Goal: Navigation & Orientation: Find specific page/section

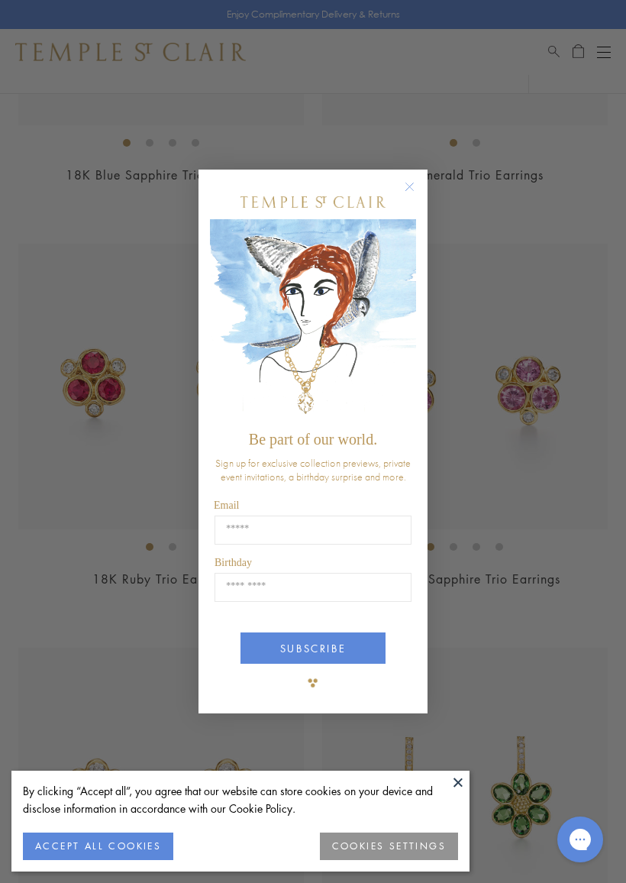
scroll to position [1235, 0]
click at [405, 183] on circle "Close dialog" at bounding box center [410, 187] width 18 height 18
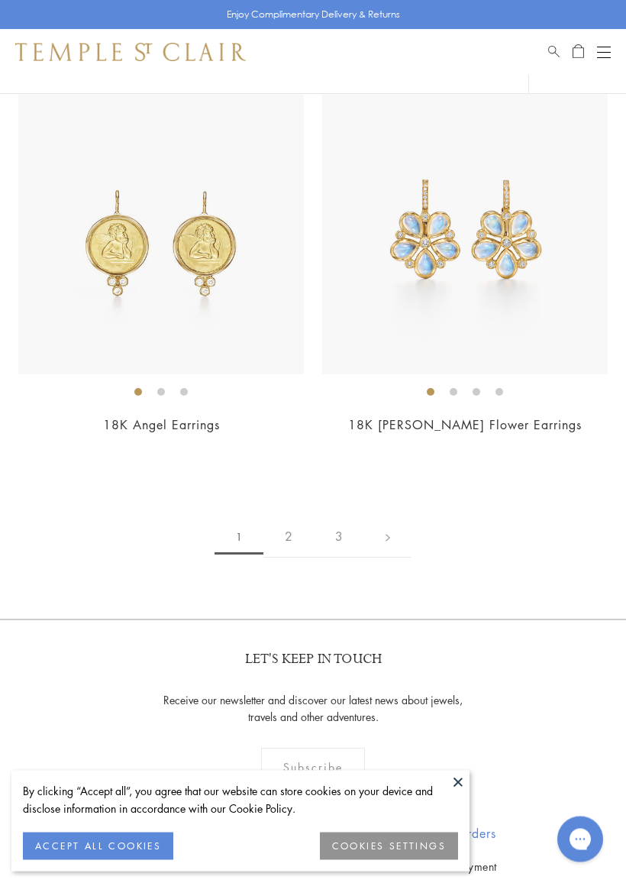
scroll to position [10295, 0]
click at [287, 519] on link "2" at bounding box center [289, 537] width 50 height 42
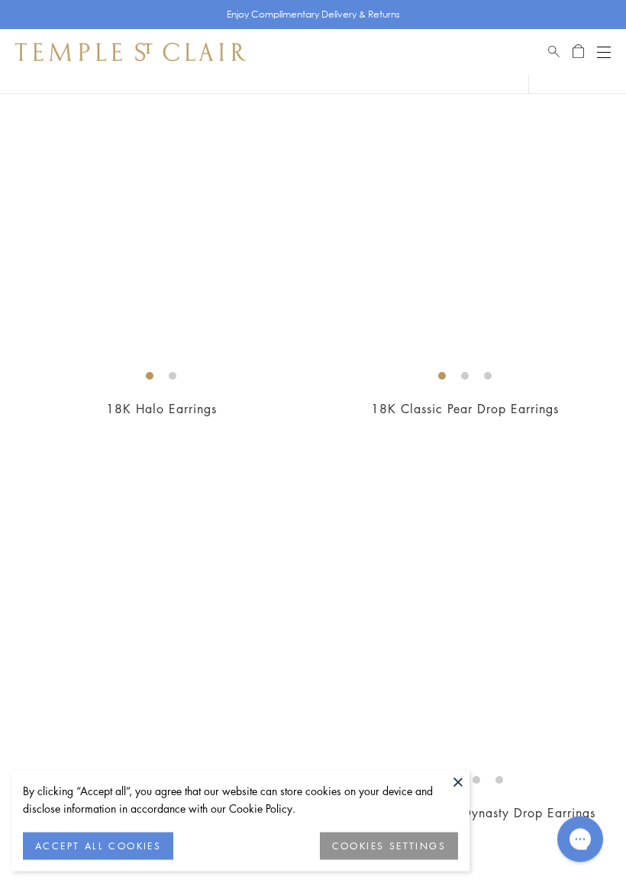
scroll to position [6329, 0]
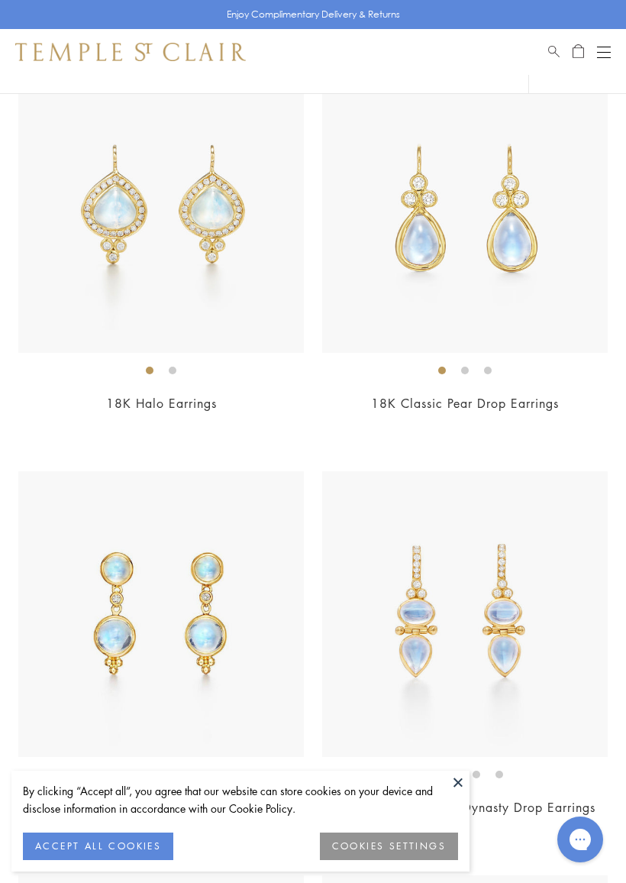
click at [192, 261] on img at bounding box center [161, 210] width 286 height 286
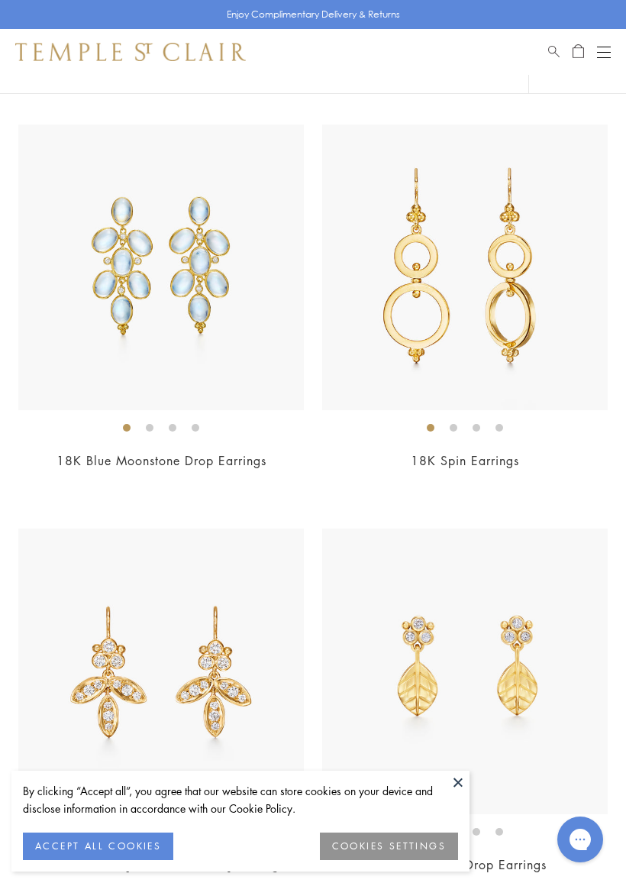
scroll to position [7485, 0]
click at [214, 374] on img at bounding box center [161, 267] width 286 height 286
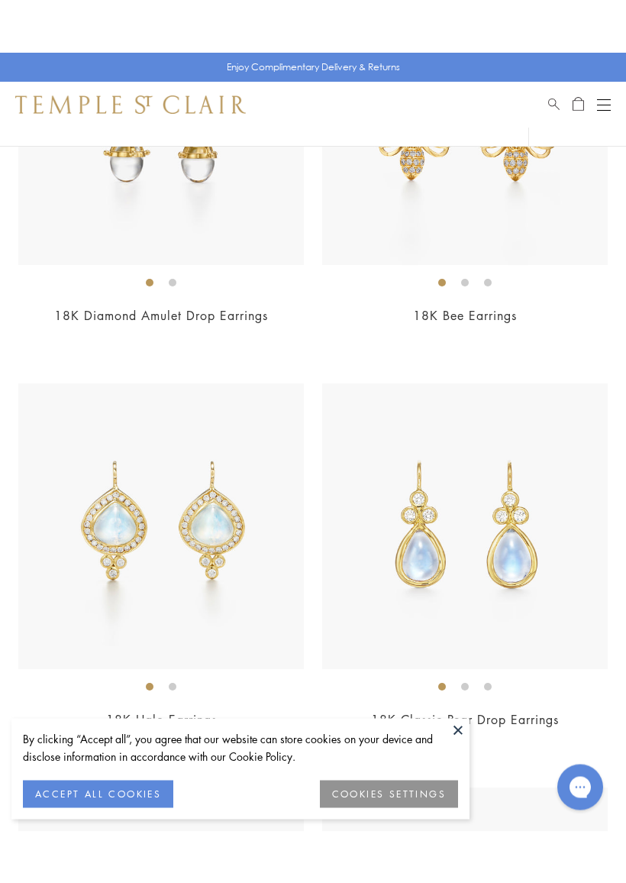
scroll to position [6073, 0]
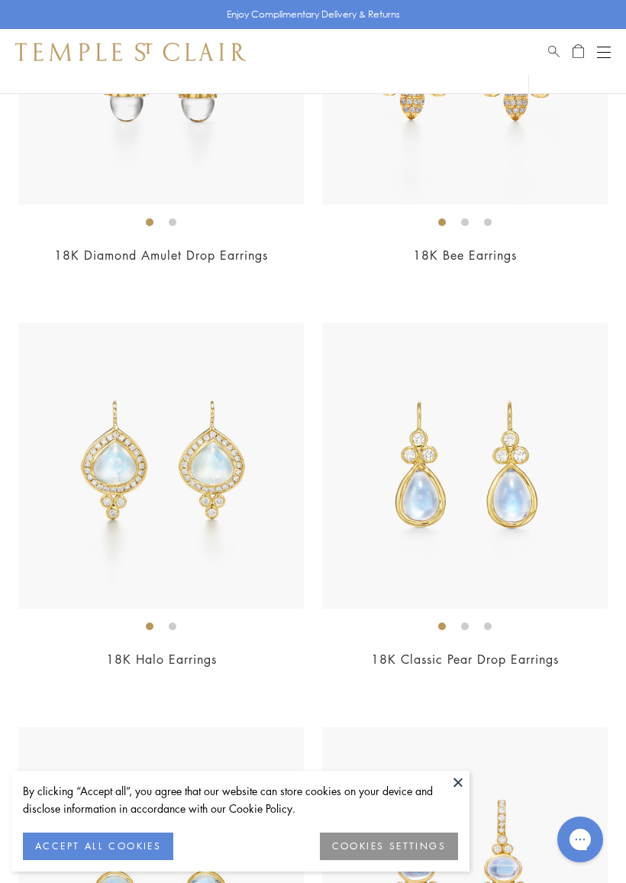
click at [183, 537] on img at bounding box center [161, 466] width 286 height 286
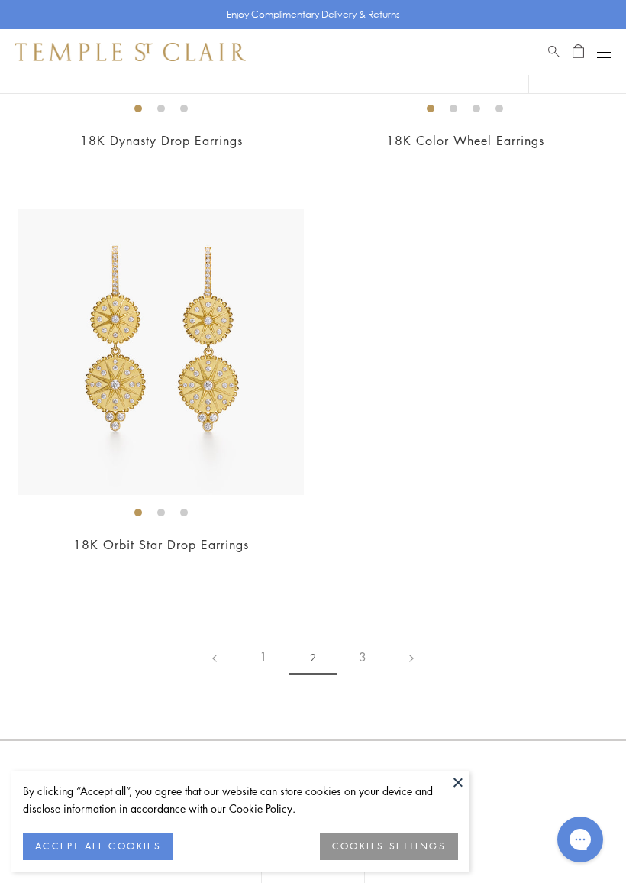
click at [360, 641] on link "3" at bounding box center [363, 657] width 50 height 42
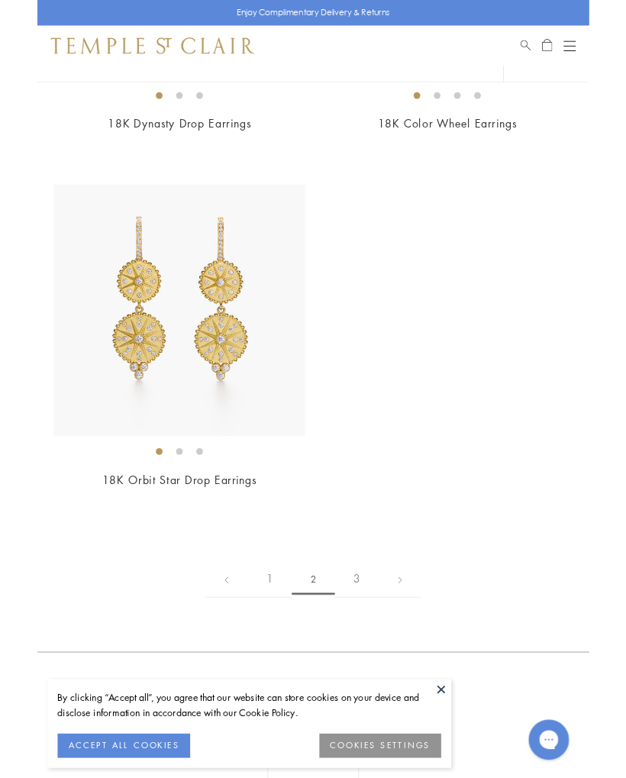
scroll to position [9823, 0]
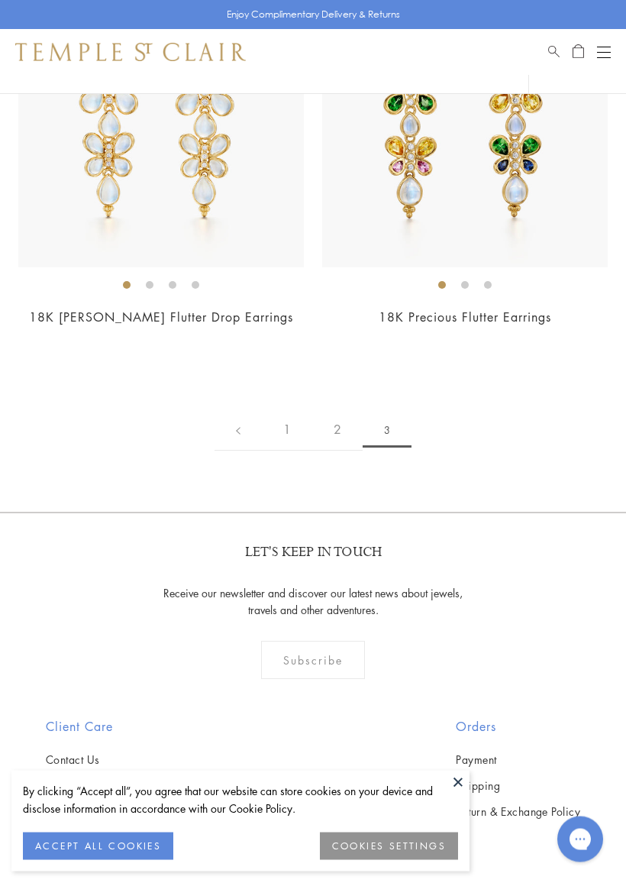
scroll to position [1496, 0]
click at [383, 429] on span "3" at bounding box center [387, 430] width 49 height 35
